Goal: Find specific page/section

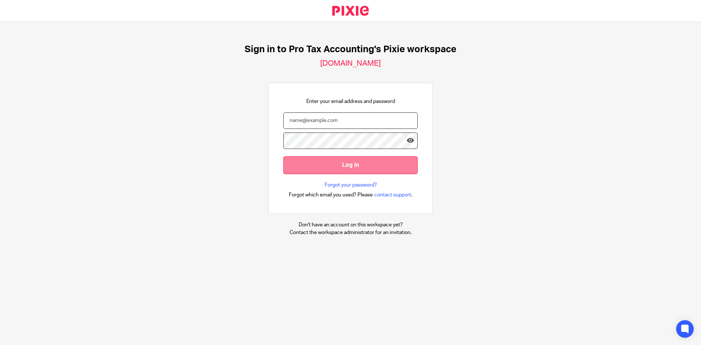
type input "[PERSON_NAME][EMAIL_ADDRESS][DOMAIN_NAME]"
click at [356, 166] on input "Log in" at bounding box center [350, 165] width 134 height 18
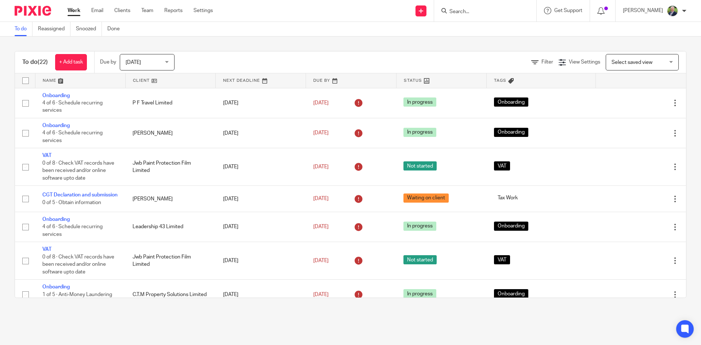
click at [141, 77] on link at bounding box center [171, 80] width 90 height 15
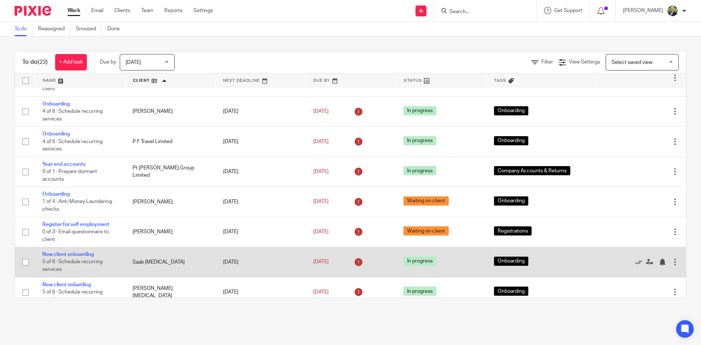
scroll to position [475, 0]
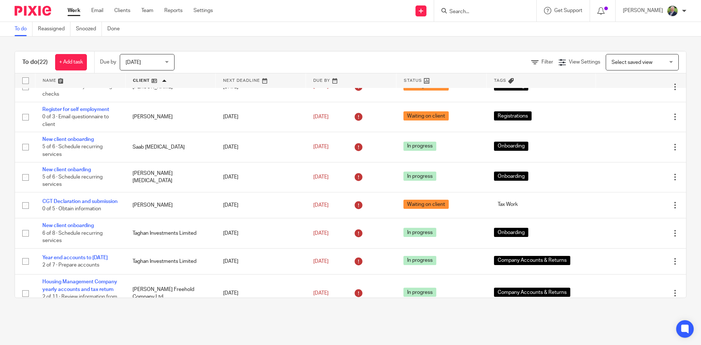
click at [484, 9] on input "Search" at bounding box center [482, 12] width 66 height 7
type input "clerisy"
click button "submit" at bounding box center [0, 0] width 0 height 0
click at [495, 34] on link at bounding box center [492, 31] width 91 height 17
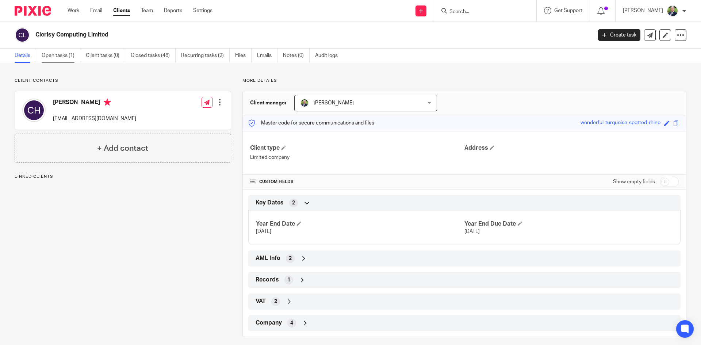
click at [68, 55] on link "Open tasks (1)" at bounding box center [61, 56] width 39 height 14
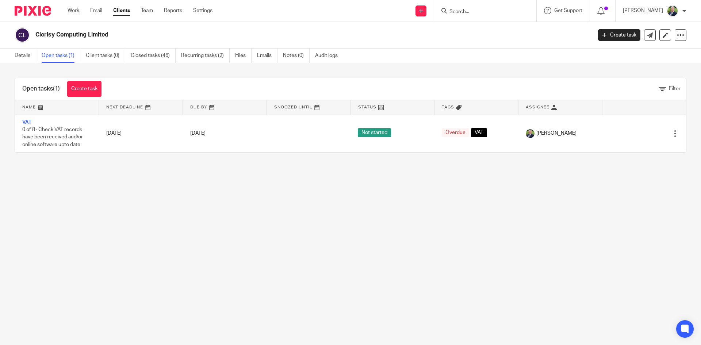
click at [212, 54] on link "Recurring tasks (2)" at bounding box center [205, 56] width 49 height 14
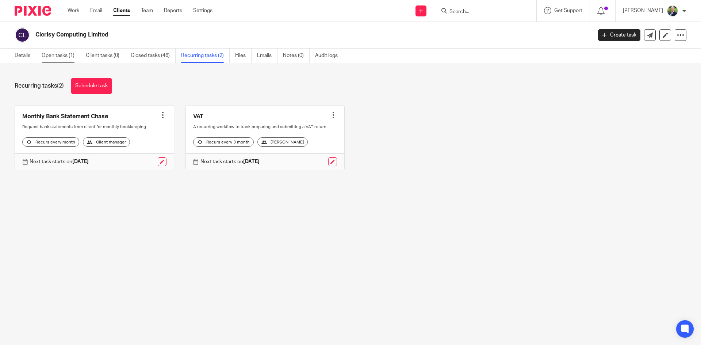
click at [48, 53] on link "Open tasks (1)" at bounding box center [61, 56] width 39 height 14
